Goal: Check status: Check status

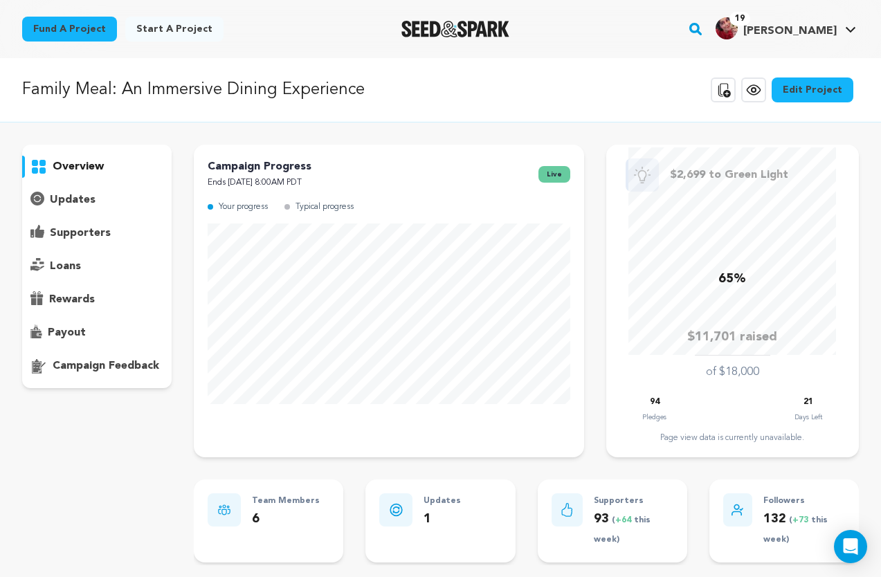
scroll to position [3, 0]
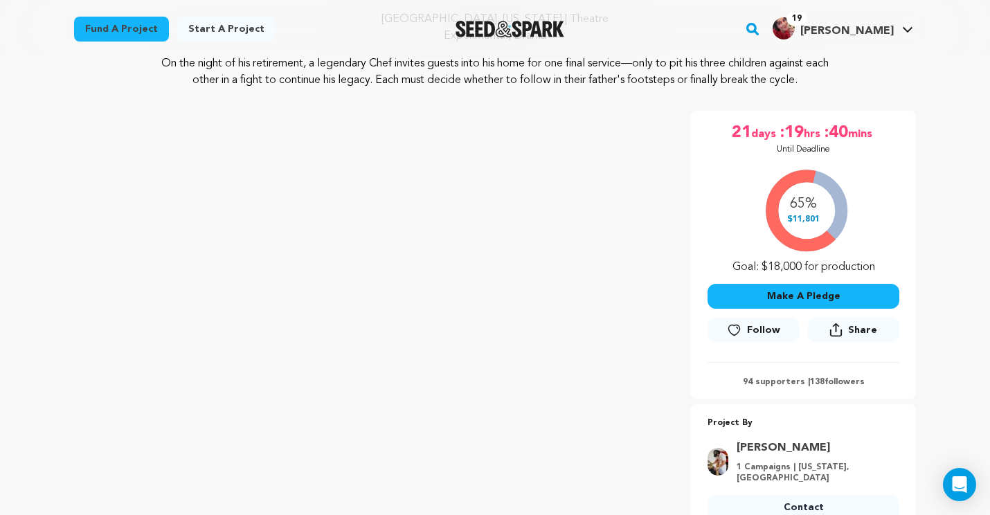
scroll to position [151, 0]
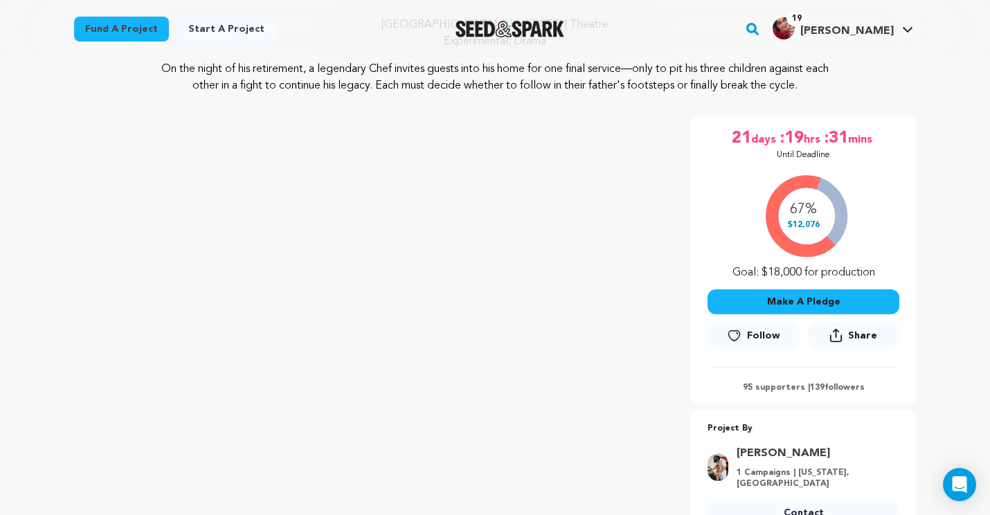
scroll to position [154, 0]
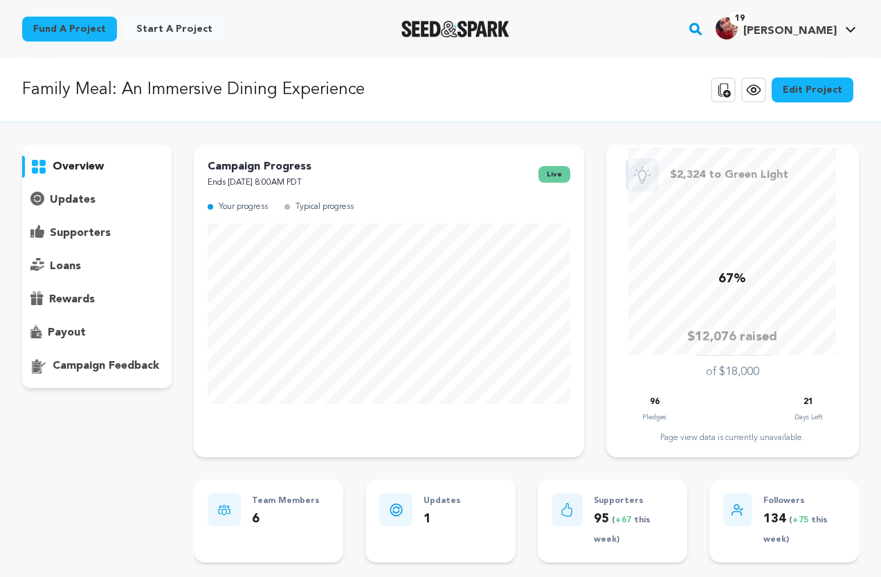
scroll to position [3, 0]
